Goal: Transaction & Acquisition: Purchase product/service

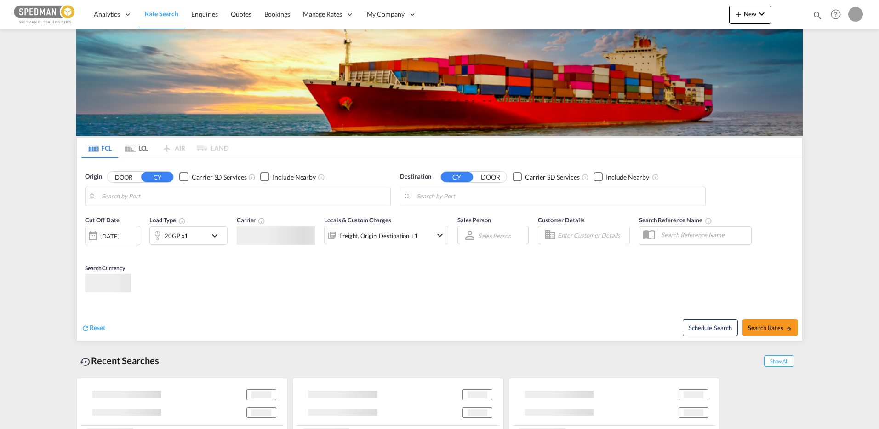
type input "[GEOGRAPHIC_DATA] ([GEOGRAPHIC_DATA]), [GEOGRAPHIC_DATA]"
type input "Mombasa, KEMBA"
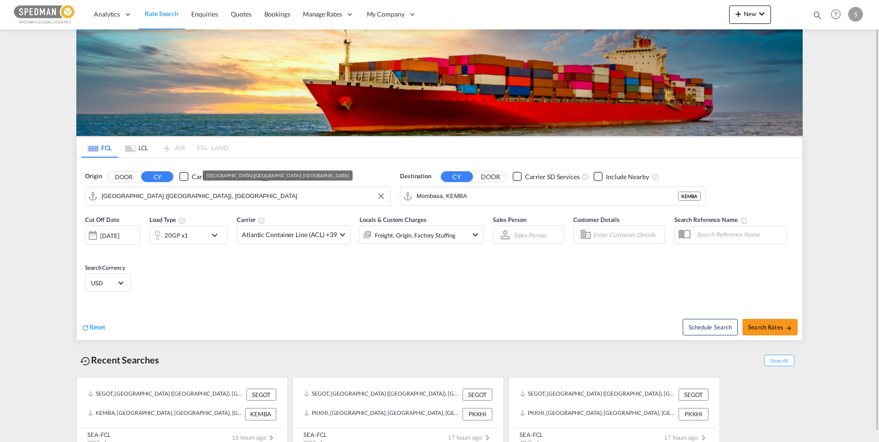
drag, startPoint x: 210, startPoint y: 197, endPoint x: 52, endPoint y: 204, distance: 157.4
click at [52, 204] on md-content "Analytics Dashboard Rate Search Enquiries Quotes Bookings" at bounding box center [439, 221] width 879 height 442
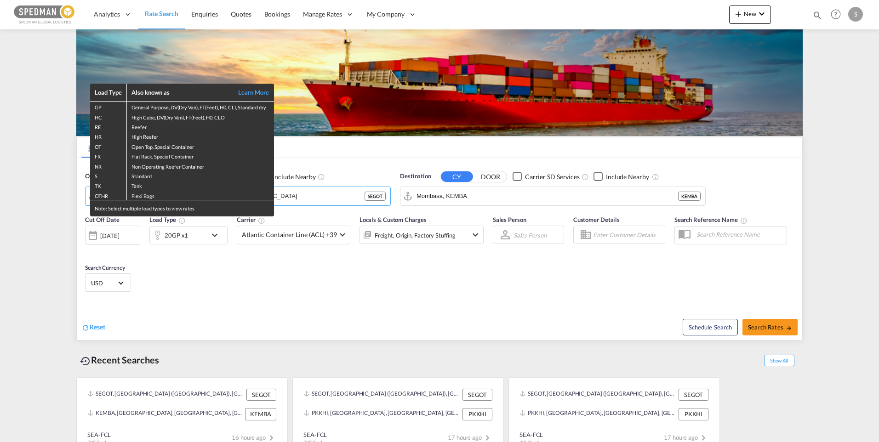
click at [322, 175] on div "Load Type Also known as Learn More GP General Purpose, DV(Dry Van), FT(Feet), H…" at bounding box center [439, 221] width 879 height 442
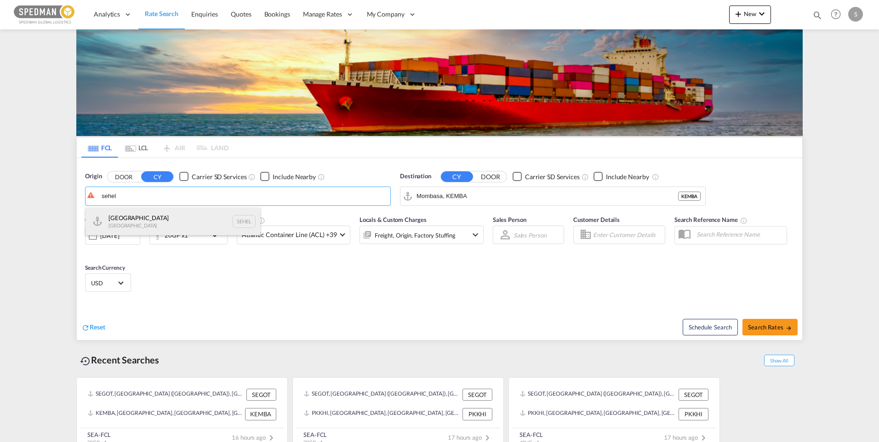
click at [139, 214] on div "Helsingborg [GEOGRAPHIC_DATA] SEHEL" at bounding box center [173, 222] width 175 height 28
type input "[GEOGRAPHIC_DATA], [GEOGRAPHIC_DATA]"
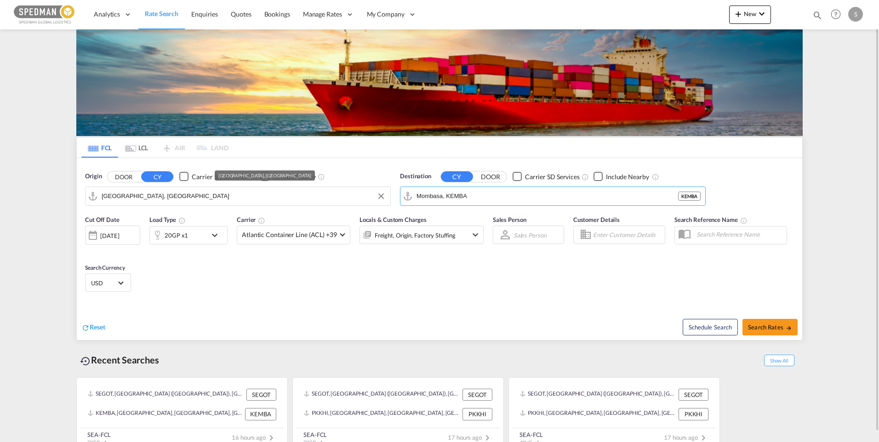
drag, startPoint x: 503, startPoint y: 193, endPoint x: 357, endPoint y: 196, distance: 145.3
click at [361, 196] on div "Origin DOOR CY Carrier SD Services Include Nearby [GEOGRAPHIC_DATA], SEHEL Dest…" at bounding box center [440, 184] width 726 height 52
drag, startPoint x: 481, startPoint y: 191, endPoint x: 379, endPoint y: 194, distance: 102.1
click at [379, 194] on div "Origin DOOR CY Carrier SD Services Include Nearby [GEOGRAPHIC_DATA], [GEOGRAPHI…" at bounding box center [440, 184] width 726 height 52
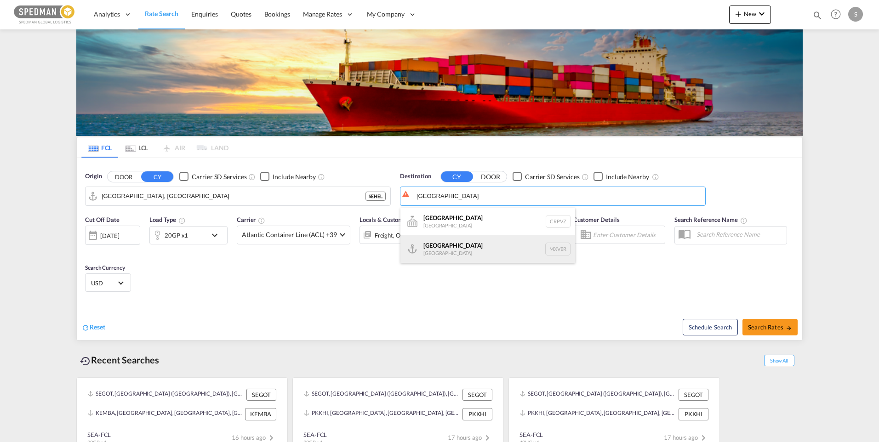
click at [455, 244] on div "[GEOGRAPHIC_DATA] [GEOGRAPHIC_DATA] MXVER" at bounding box center [488, 249] width 175 height 28
type input "[GEOGRAPHIC_DATA], MXVER"
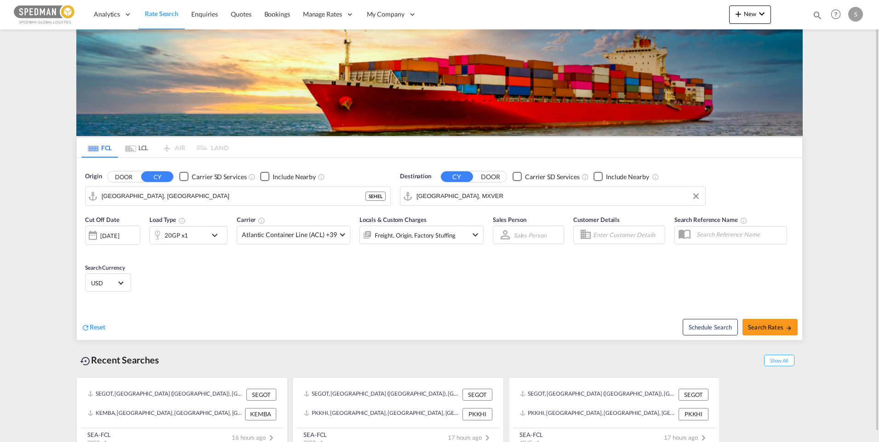
click at [119, 237] on div "[DATE]" at bounding box center [109, 236] width 19 height 8
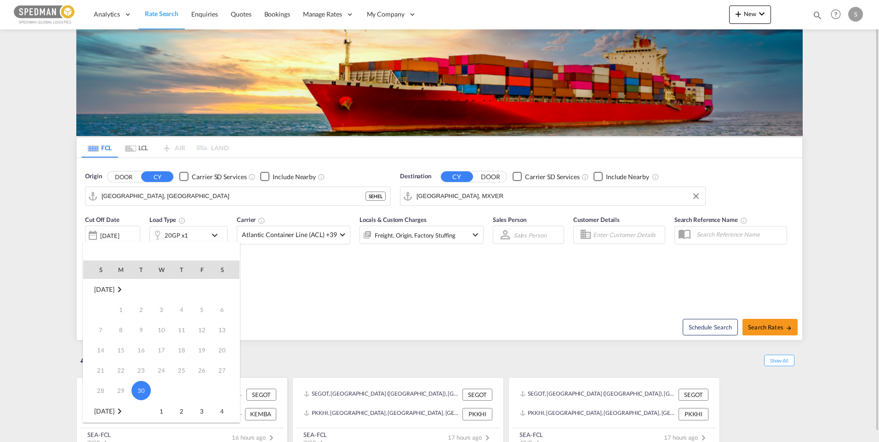
click at [161, 411] on span "1" at bounding box center [161, 411] width 18 height 18
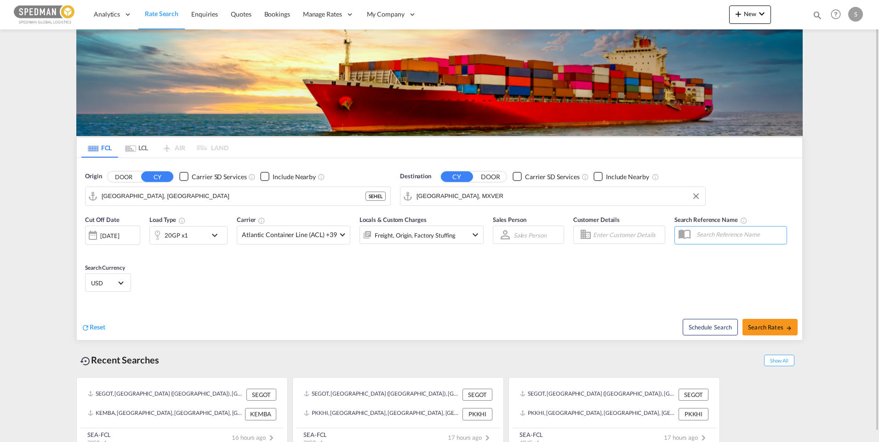
click at [301, 297] on div "Cut Off Date [DATE] [DATE] Load Type 20GP x1 Carrier Atlantic Container Line (A…" at bounding box center [440, 256] width 726 height 90
click at [341, 233] on span at bounding box center [342, 233] width 5 height 5
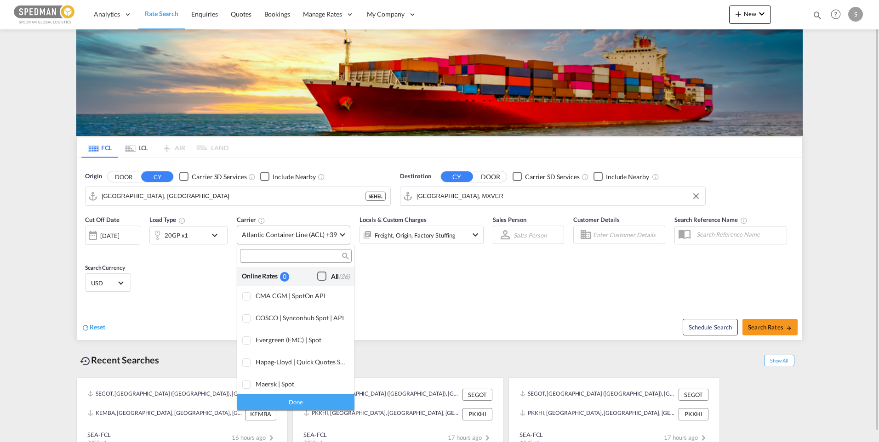
scroll to position [562, 0]
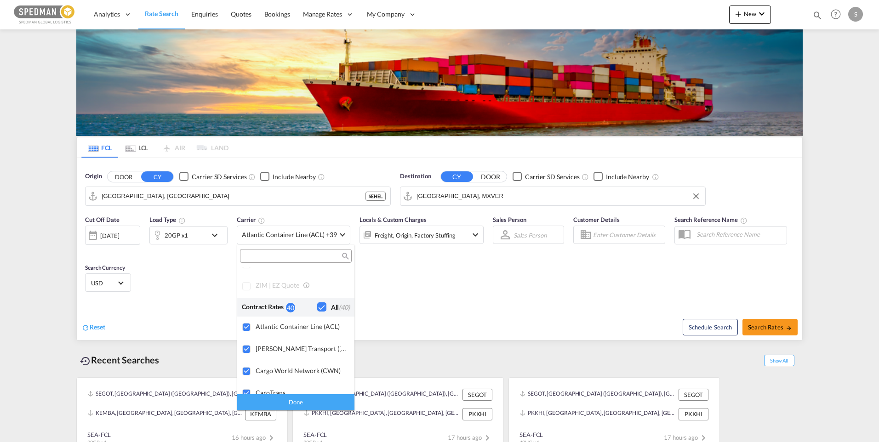
click at [432, 289] on md-backdrop at bounding box center [439, 221] width 879 height 442
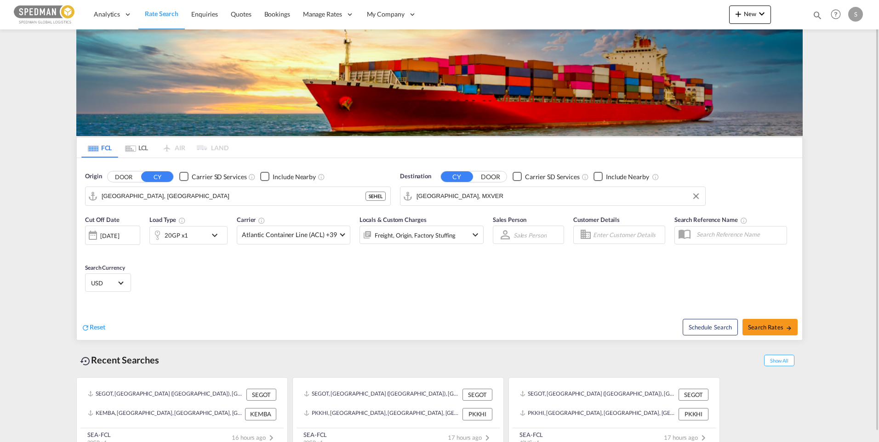
click at [470, 235] on md-icon "icon-chevron-down" at bounding box center [475, 234] width 11 height 11
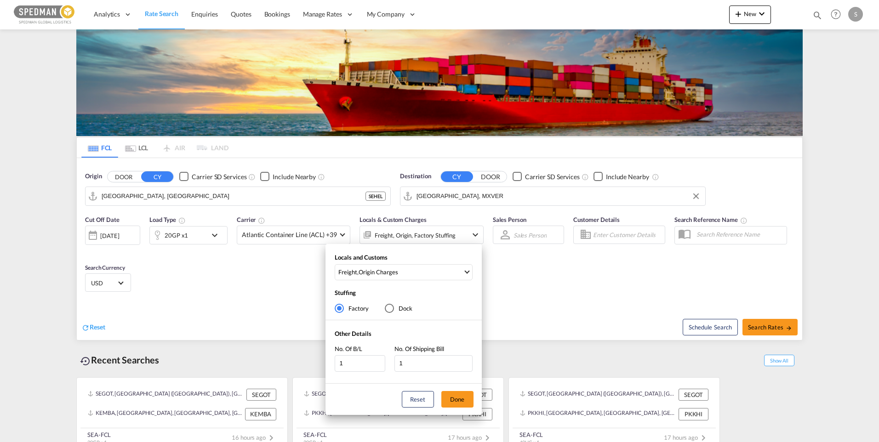
click at [539, 273] on div "Locals and Customs Freight , Origin Charges Clear All Select All Freight Origin…" at bounding box center [439, 221] width 879 height 442
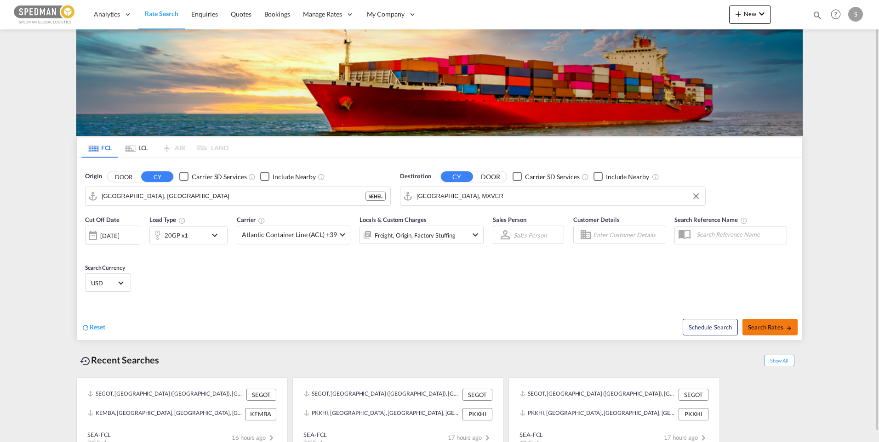
click at [776, 326] on span "Search Rates" at bounding box center [770, 327] width 44 height 7
type input "SEHEL to MXVER / [DATE]"
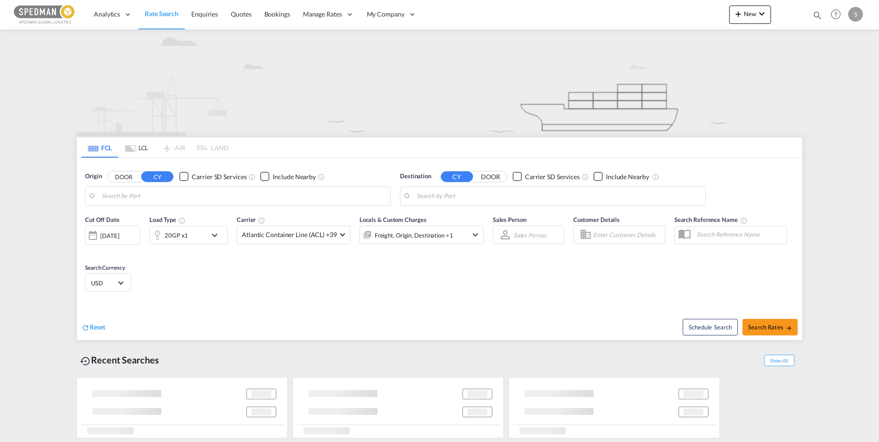
type input "[GEOGRAPHIC_DATA] ([GEOGRAPHIC_DATA]), [GEOGRAPHIC_DATA]"
type input "Sohar, OMSOH"
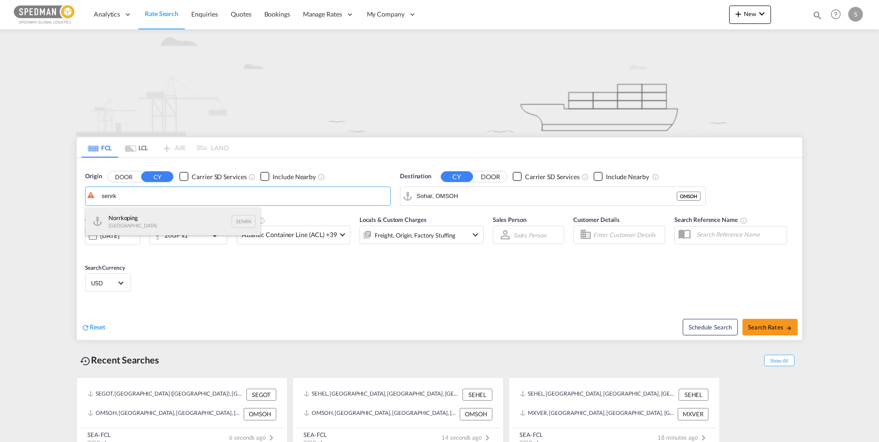
click at [126, 222] on div "Norrkoping [GEOGRAPHIC_DATA] SENRK" at bounding box center [173, 222] width 175 height 28
type input "Norrkoping, SENRK"
click at [474, 236] on md-icon "icon-chevron-down" at bounding box center [475, 234] width 11 height 11
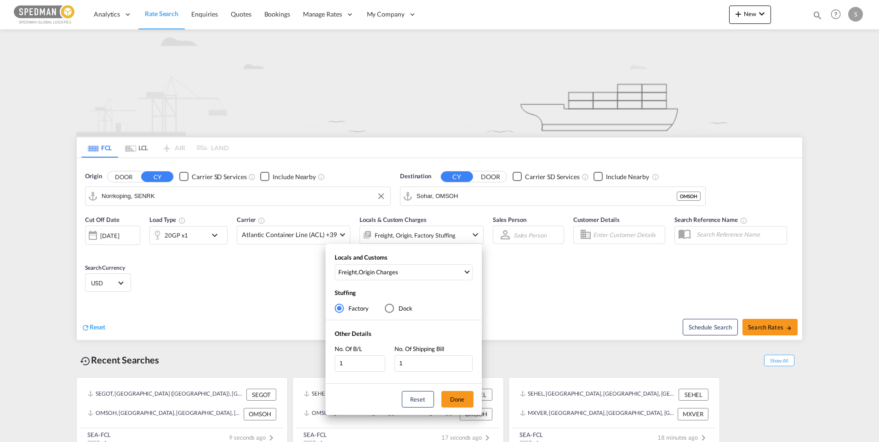
click at [532, 283] on div "Locals and Customs Freight , Origin Charges Clear All Select All Freight Origin…" at bounding box center [439, 221] width 879 height 442
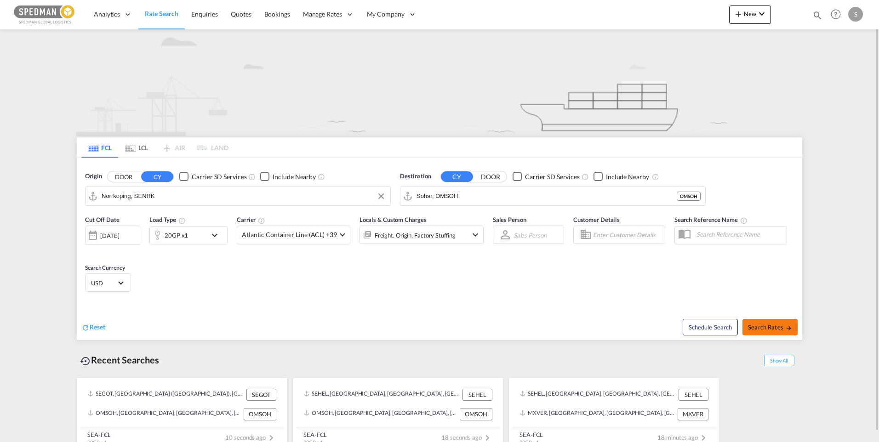
click at [768, 332] on button "Search Rates" at bounding box center [770, 327] width 55 height 17
type input "SENRK to OMSOH / 30 Sep 2025"
